Goal: Task Accomplishment & Management: Manage account settings

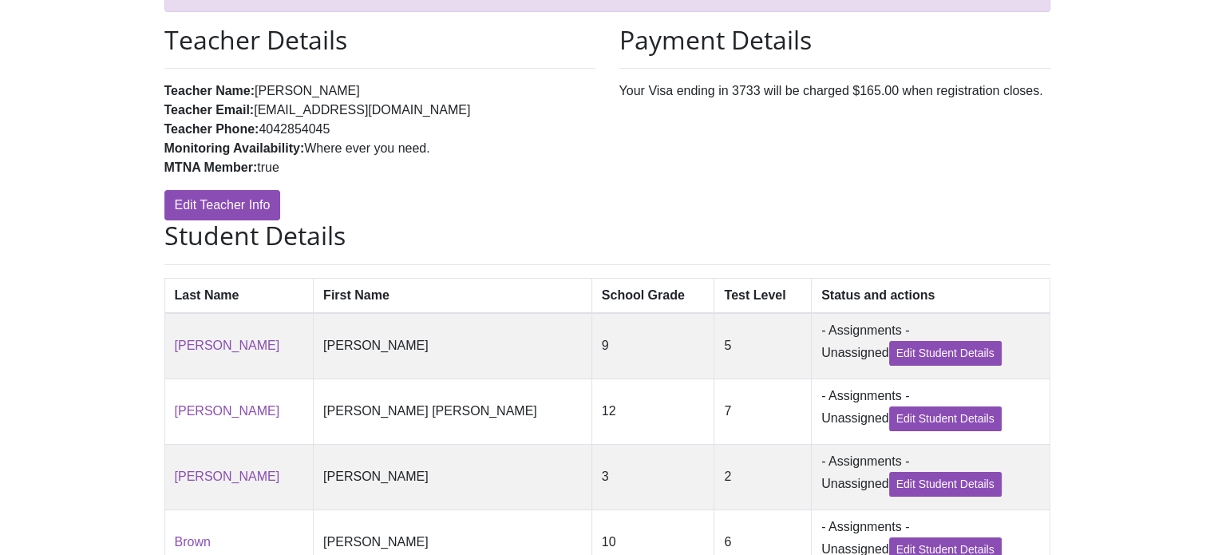
scroll to position [145, 0]
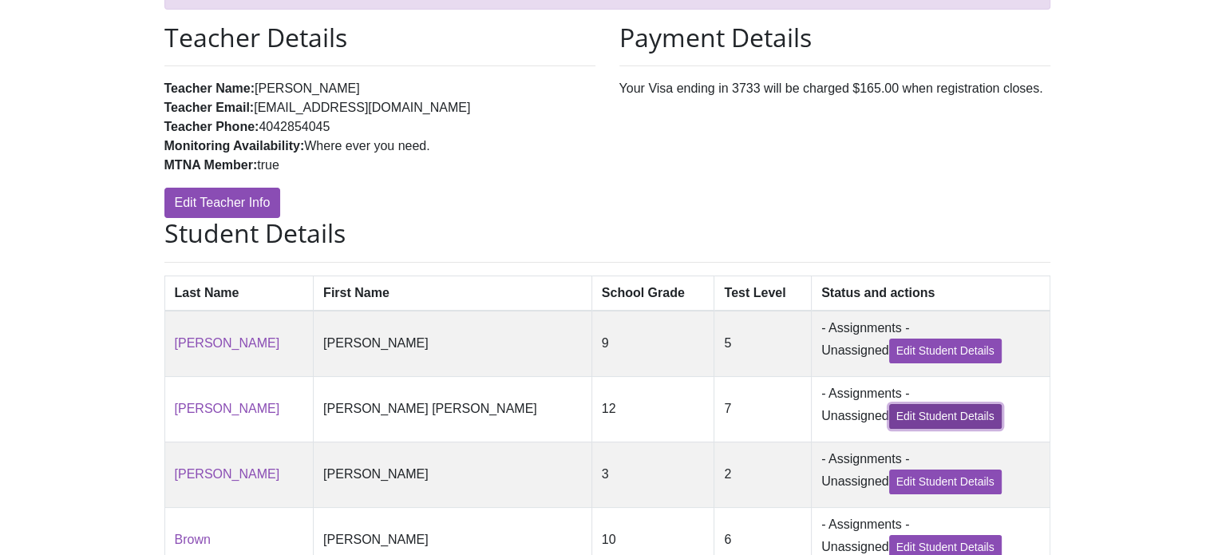
click at [889, 424] on link "Edit Student Details" at bounding box center [945, 416] width 113 height 25
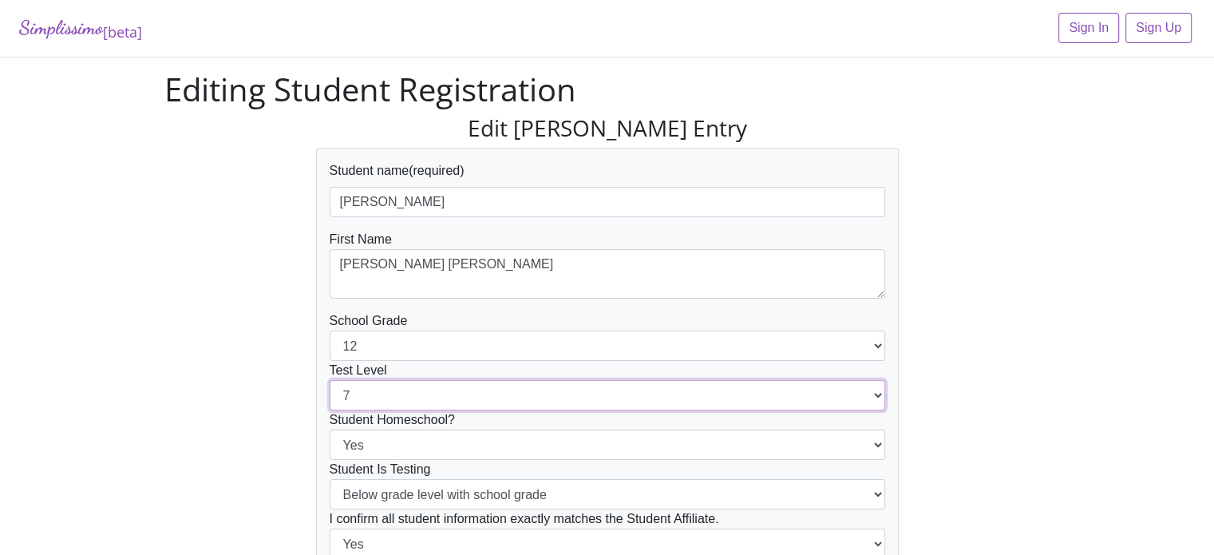
click at [878, 392] on select "1 2 3 4 5 6 7 8 9 10 11 12" at bounding box center [608, 395] width 556 height 30
select select "8"
click at [330, 380] on select "1 2 3 4 5 6 7 8 9 10 11 12" at bounding box center [608, 395] width 556 height 30
click at [1023, 280] on div "Edit Bredehoft's Entry Student name (required) Bredehoft First Name Elizabeth E…" at bounding box center [607, 381] width 910 height 532
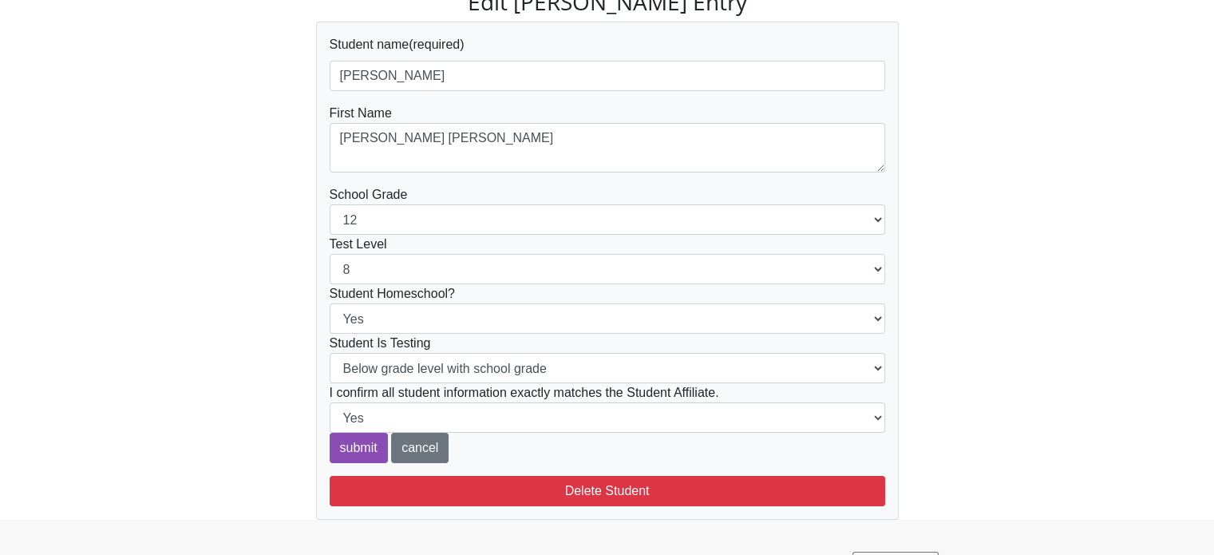
scroll to position [159, 0]
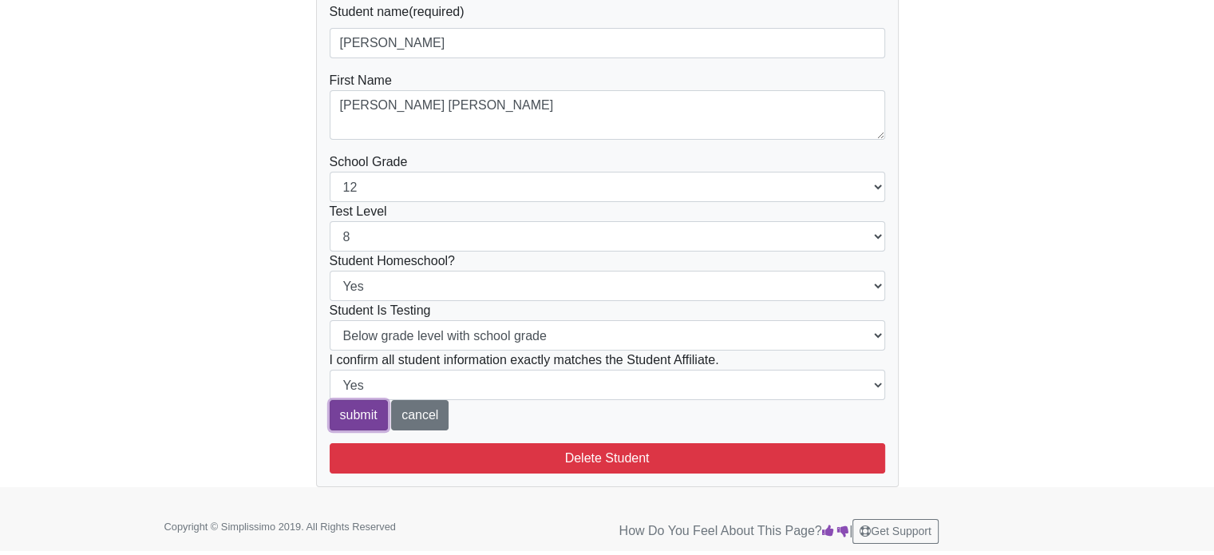
click at [368, 415] on input "submit" at bounding box center [359, 415] width 58 height 30
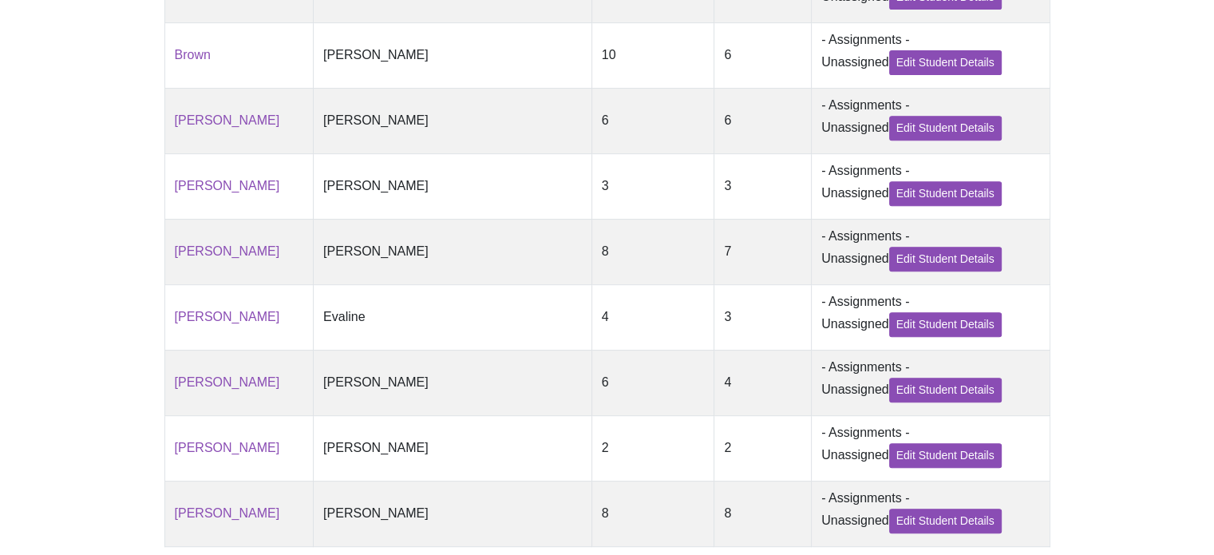
scroll to position [814, 0]
